Goal: Transaction & Acquisition: Purchase product/service

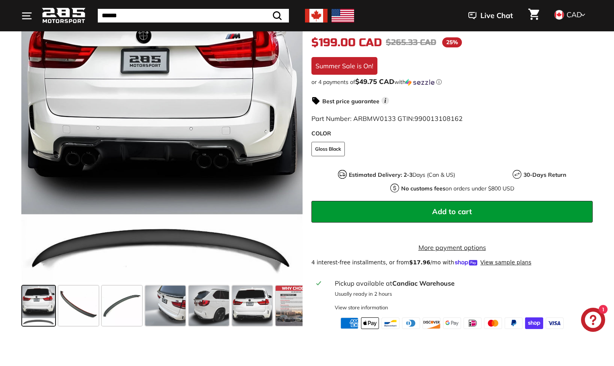
scroll to position [201, 0]
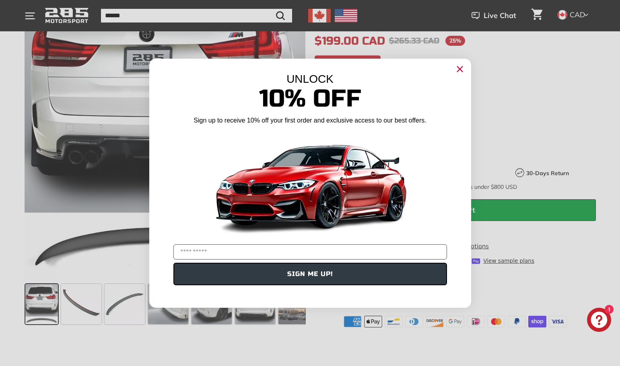
click at [458, 70] on circle "Close dialog" at bounding box center [459, 69] width 12 height 12
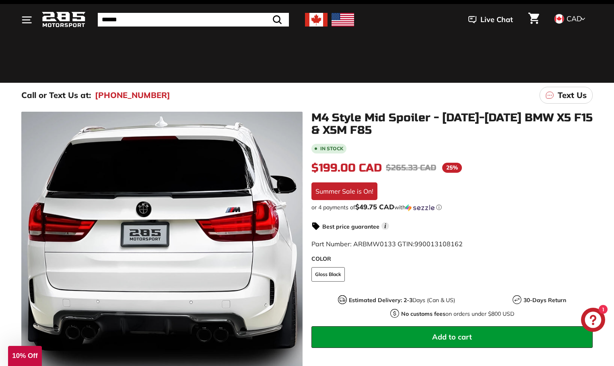
scroll to position [0, 0]
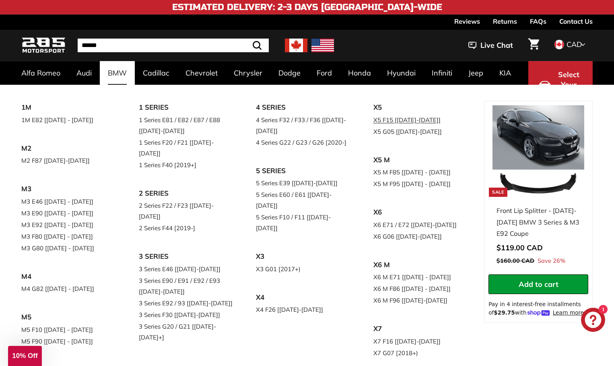
click at [373, 126] on link "X5 F15 [[DATE]-[DATE]]" at bounding box center [420, 120] width 95 height 12
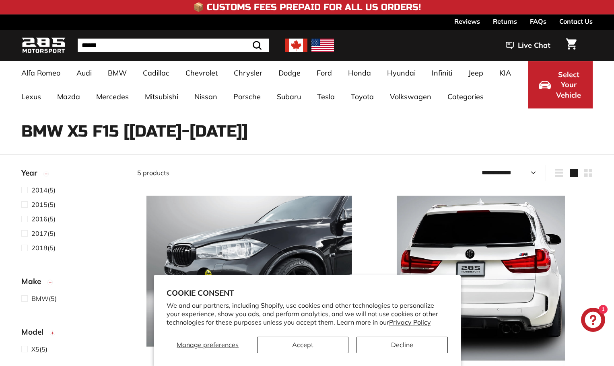
select select "**********"
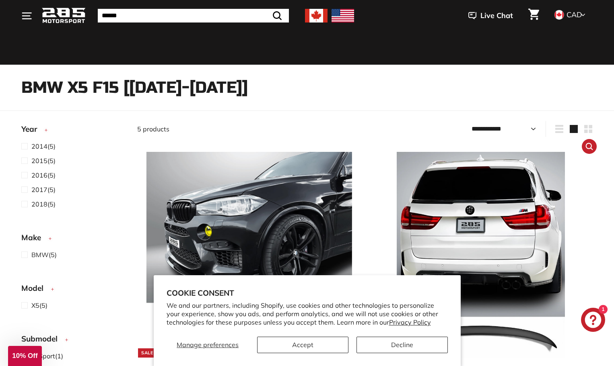
scroll to position [40, 0]
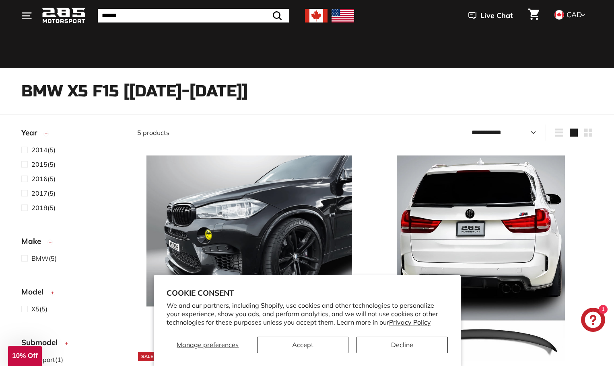
click at [115, 15] on input "Search" at bounding box center [193, 16] width 191 height 14
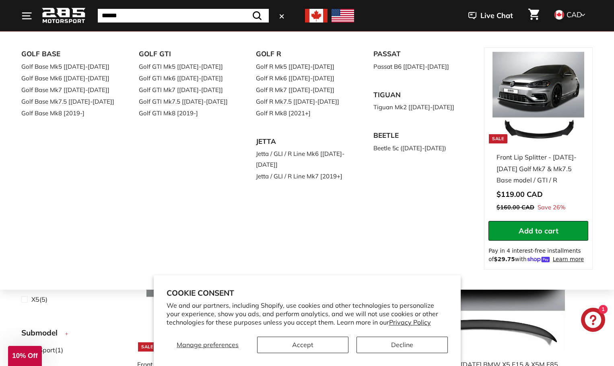
scroll to position [121, 0]
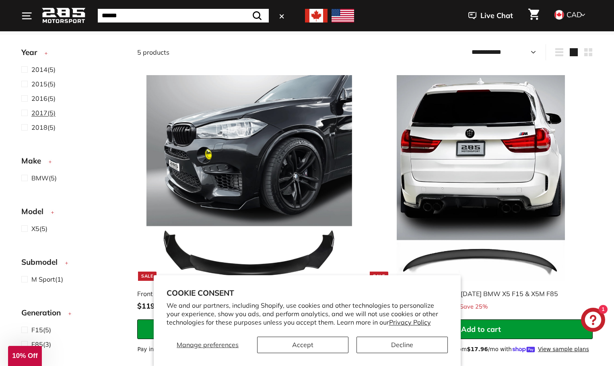
click at [31, 116] on span "2017" at bounding box center [39, 113] width 16 height 8
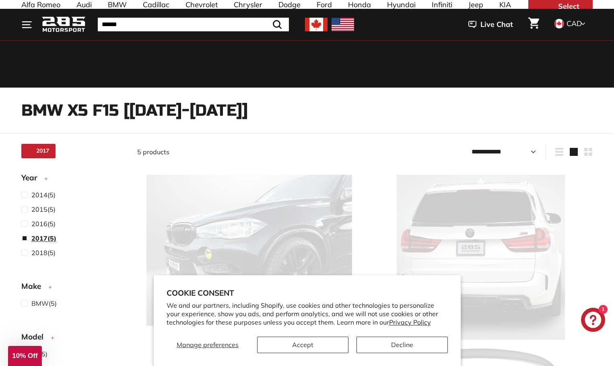
select select "**********"
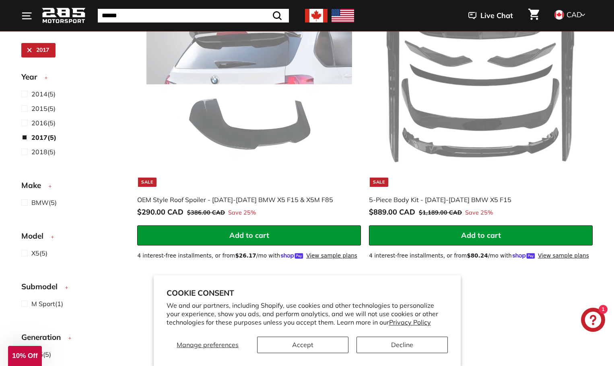
scroll to position [403, 0]
